Goal: Task Accomplishment & Management: Complete application form

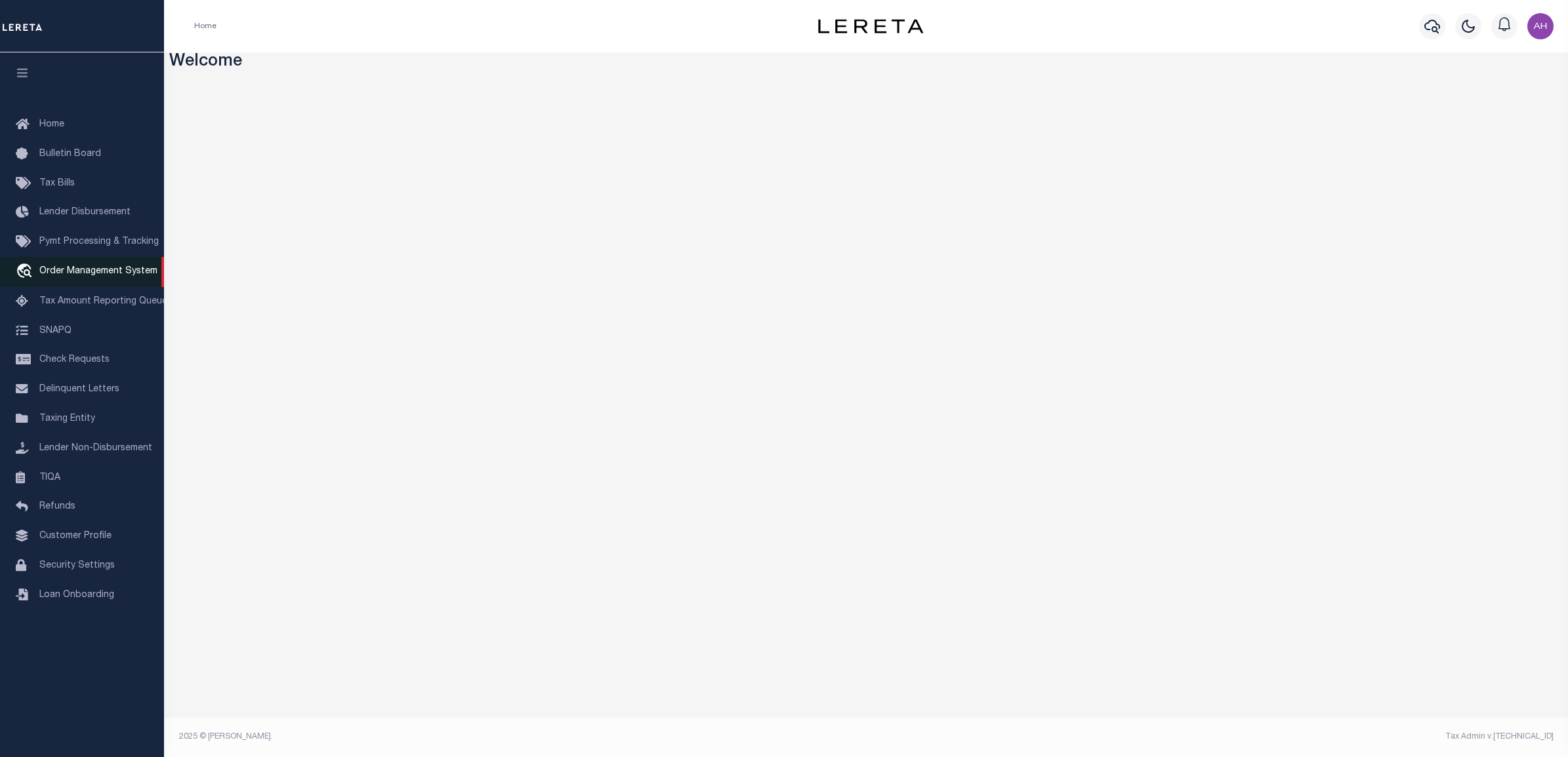
drag, startPoint x: 57, startPoint y: 272, endPoint x: 87, endPoint y: 277, distance: 30.4
click at [57, 272] on span "Order Management System" at bounding box center [99, 271] width 118 height 9
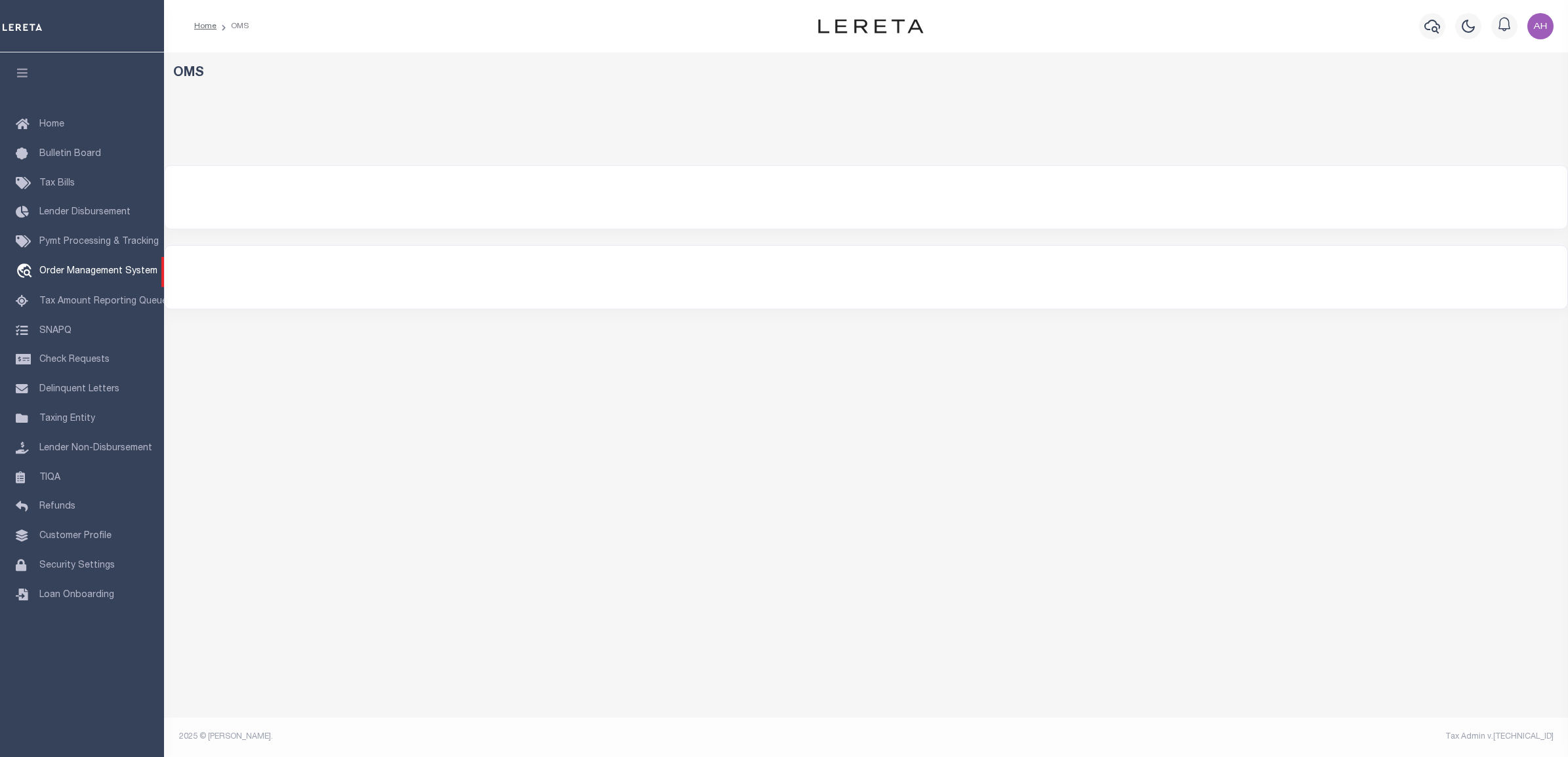
select select "200"
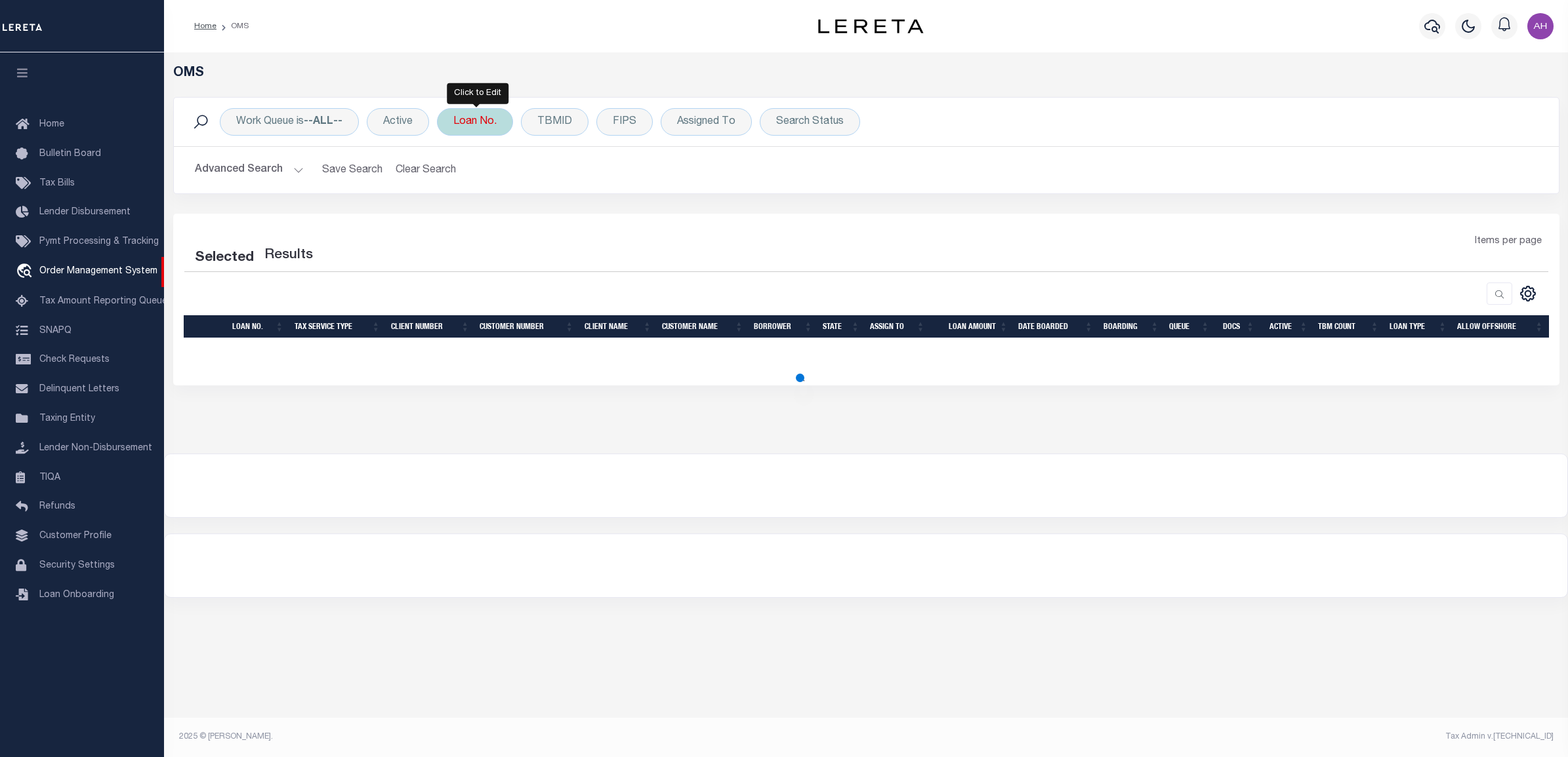
select select "200"
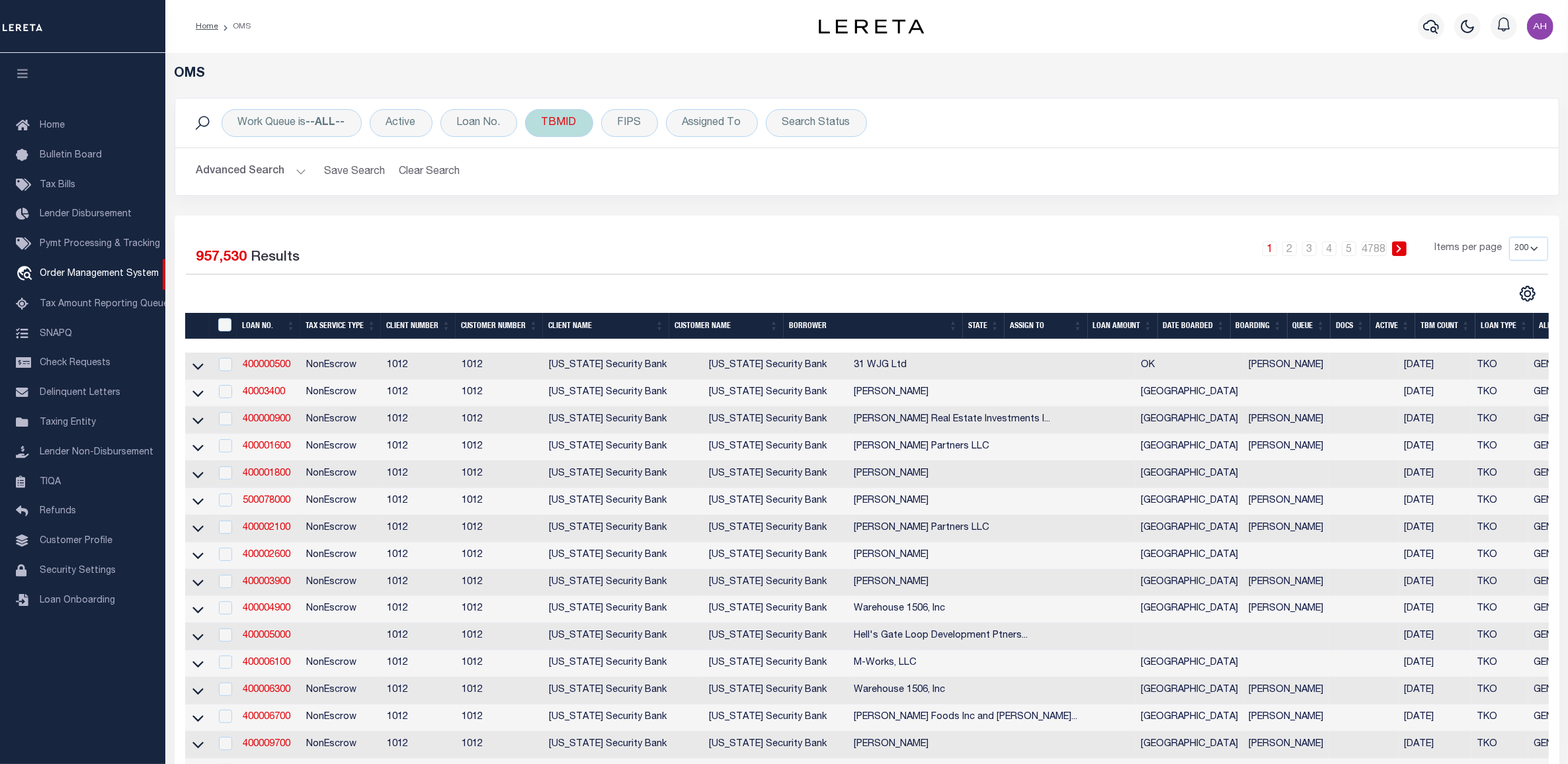
click at [582, 130] on div "TBMID" at bounding box center [559, 123] width 68 height 28
type input "3447512"
click at [721, 221] on input "Apply" at bounding box center [718, 211] width 39 height 22
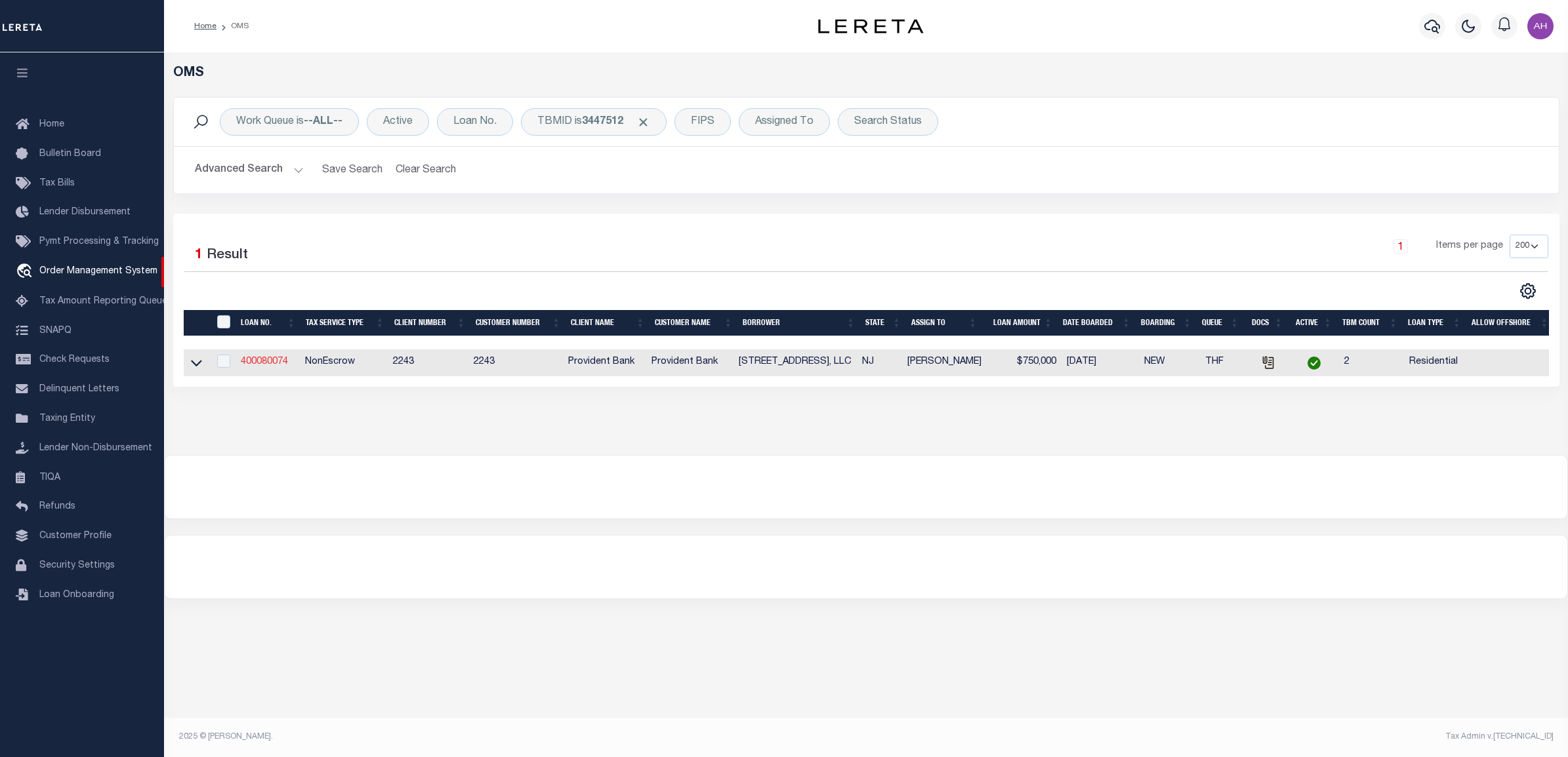
click at [260, 365] on link "400080074" at bounding box center [264, 361] width 47 height 9
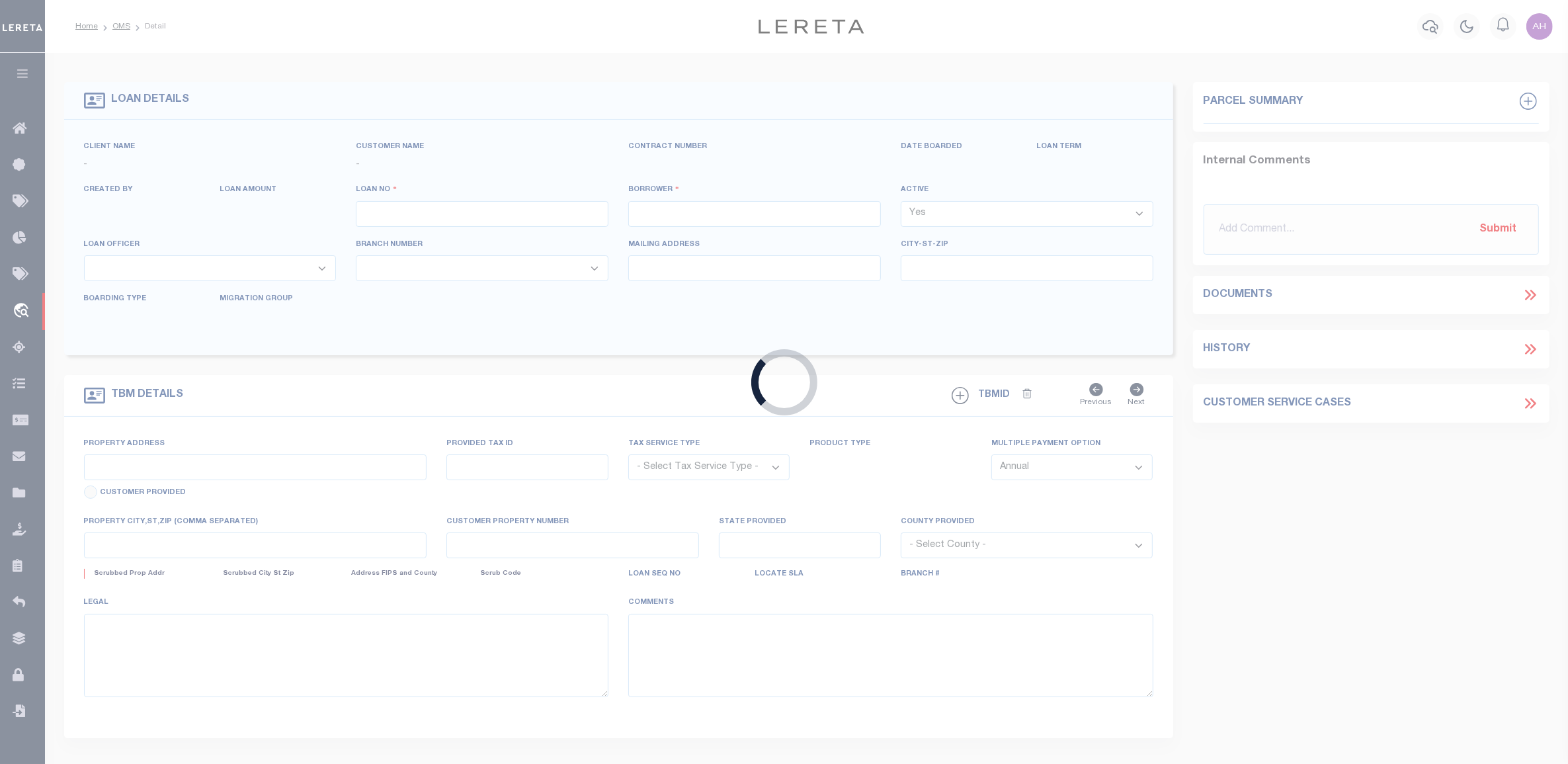
type input "400080074"
type input "[STREET_ADDRESS], LLC"
select select
type input "[DATE]"
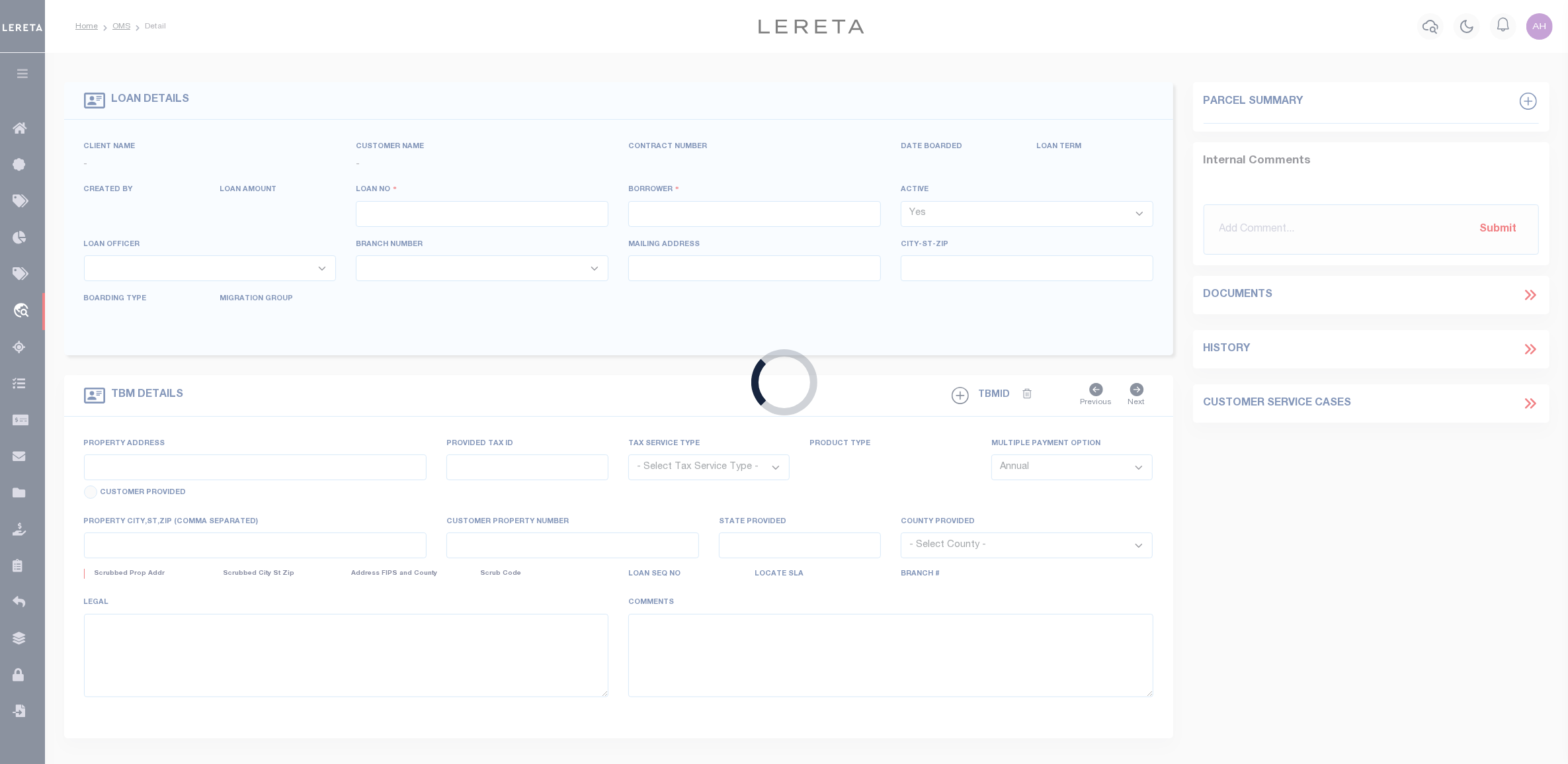
select select "10"
select select "NonEscrow"
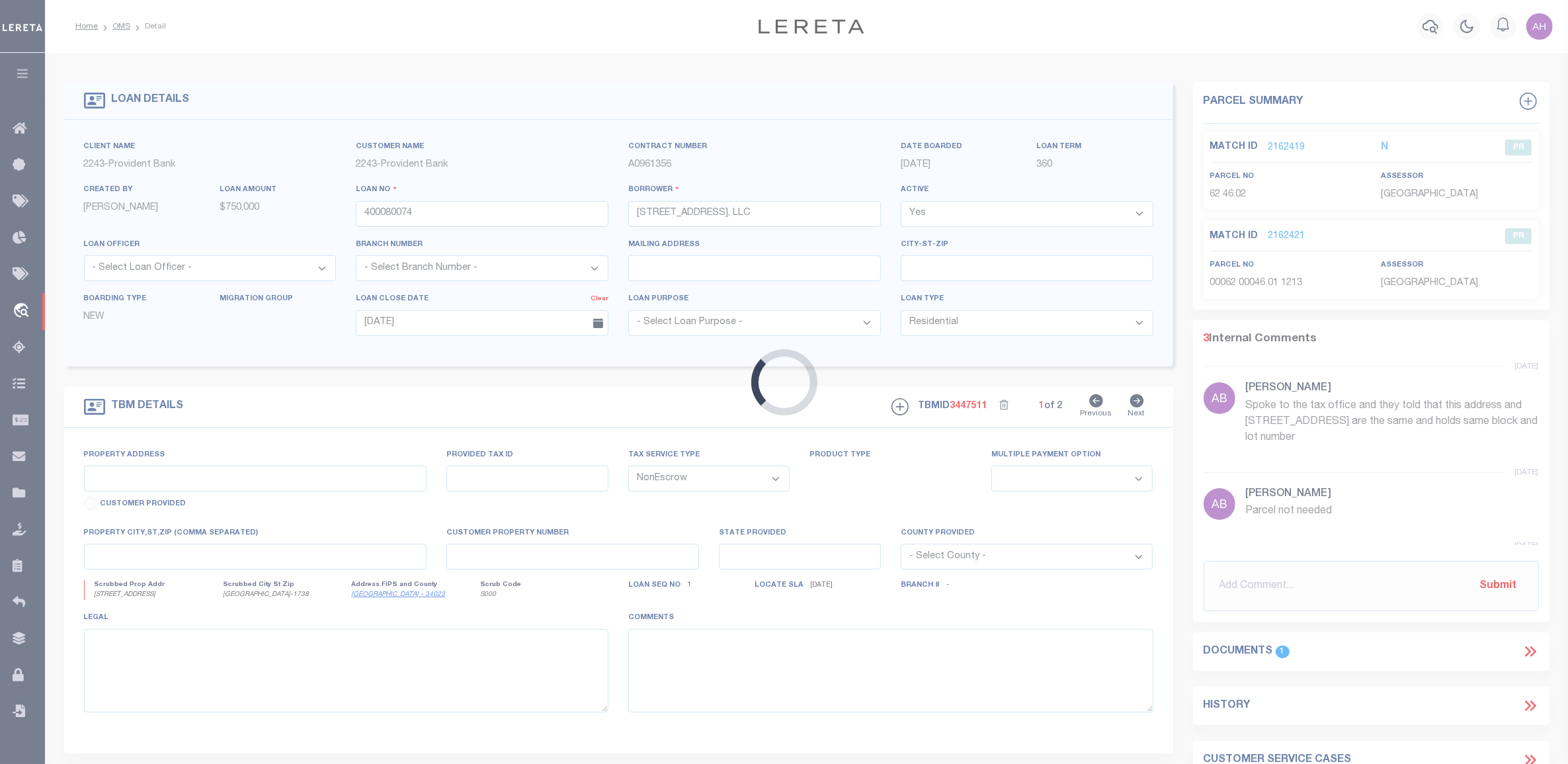
type input "[STREET_ADDRESS]"
type input "B-62 L-49.01"
select select
type input "[GEOGRAPHIC_DATA]-1738"
type input "NJ"
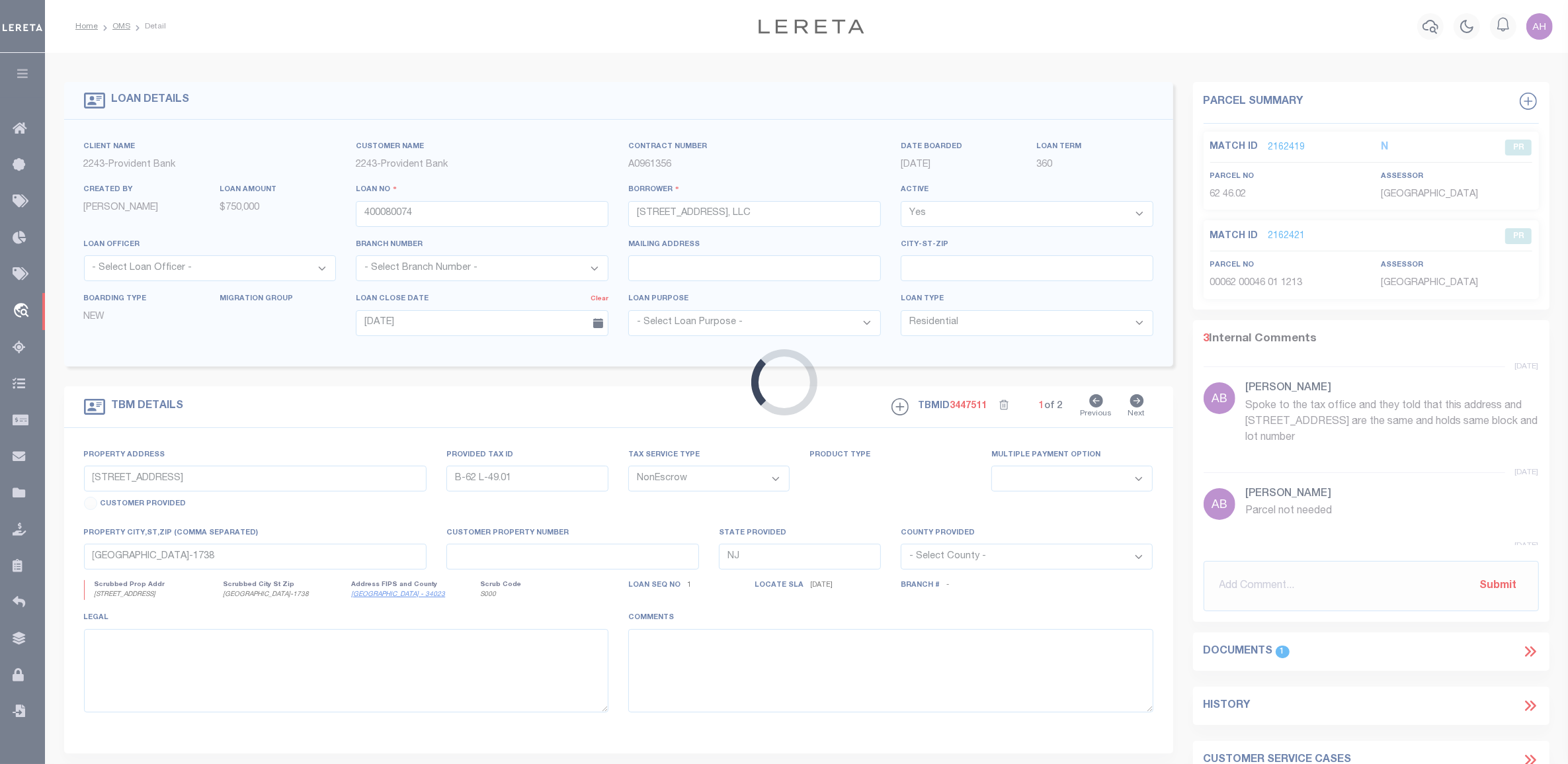
select select
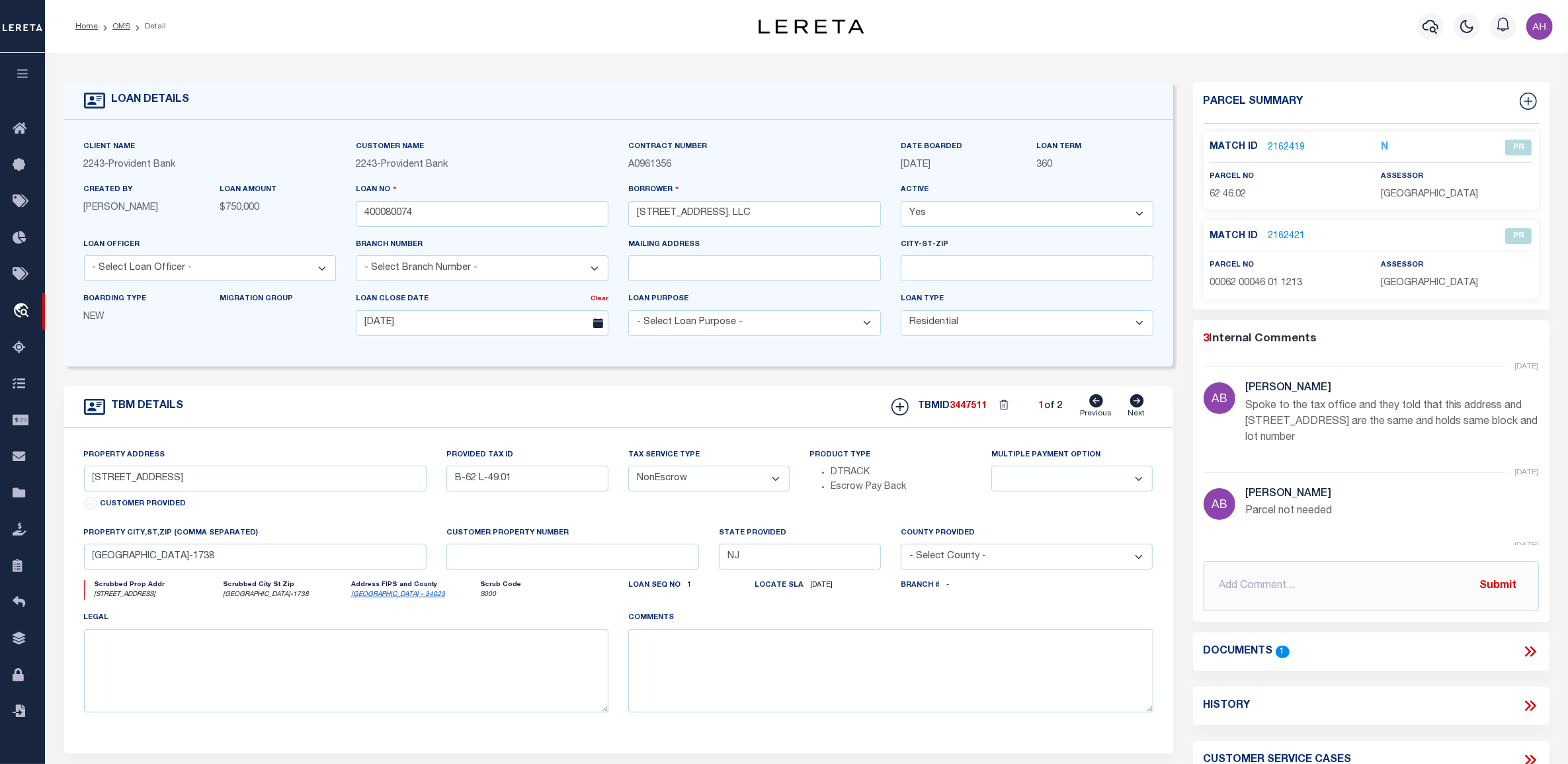
click at [1137, 405] on icon at bounding box center [1136, 401] width 14 height 14
type input "[STREET_ADDRESS]"
type input "B-62 L-46.01"
select select
type input "[GEOGRAPHIC_DATA]-1756"
